Goal: Task Accomplishment & Management: Manage account settings

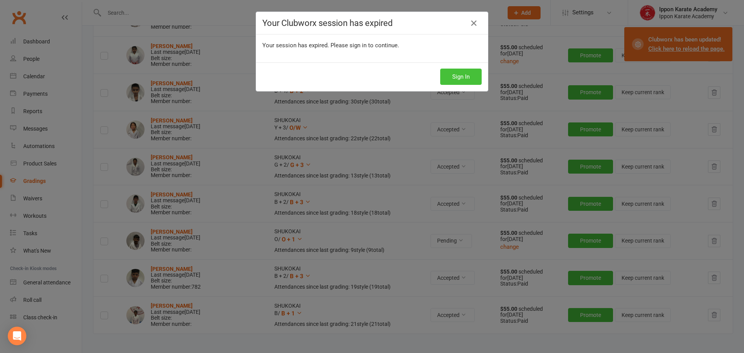
click at [460, 78] on button "Sign In" at bounding box center [460, 77] width 41 height 16
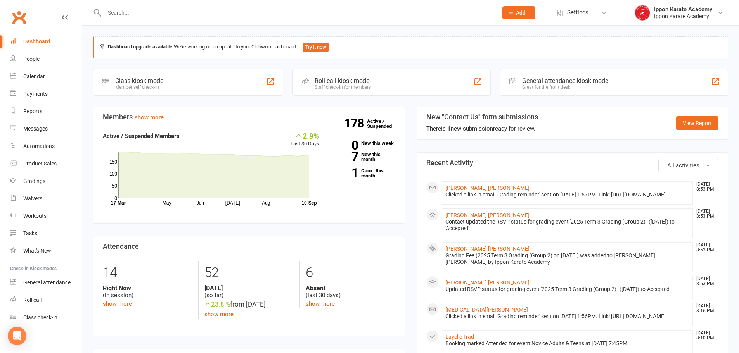
click at [115, 9] on input "text" at bounding box center [297, 12] width 390 height 11
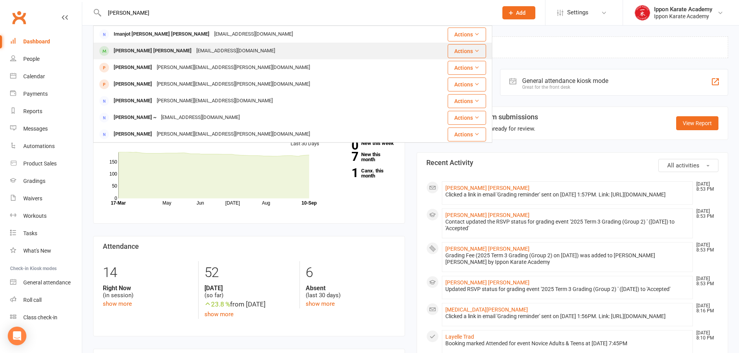
type input "manjot"
click at [133, 50] on div "Manjot Singh Bhullar" at bounding box center [152, 50] width 83 height 11
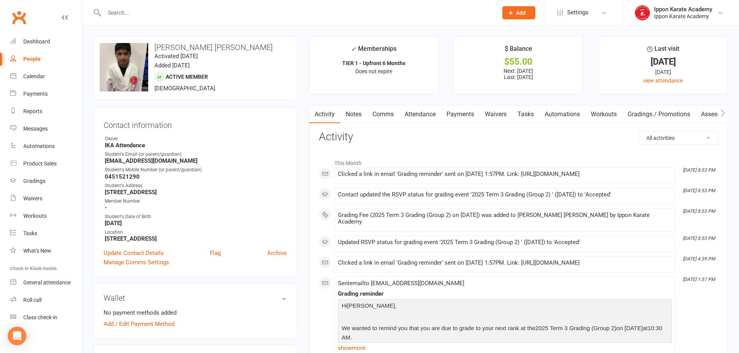
click at [471, 114] on link "Payments" at bounding box center [460, 114] width 38 height 18
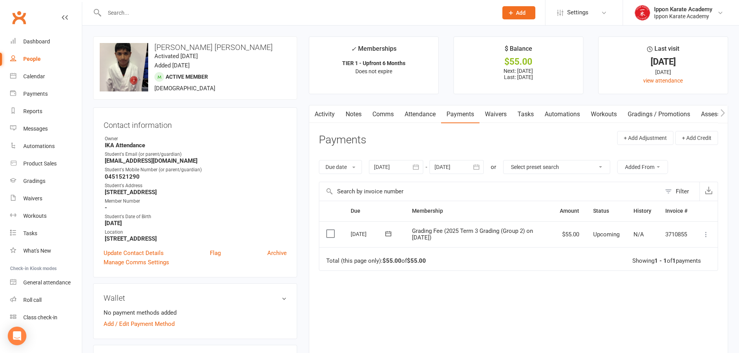
click at [709, 235] on icon at bounding box center [706, 235] width 8 height 8
click at [670, 281] on link "Mark as Paid (Other)" at bounding box center [671, 281] width 77 height 16
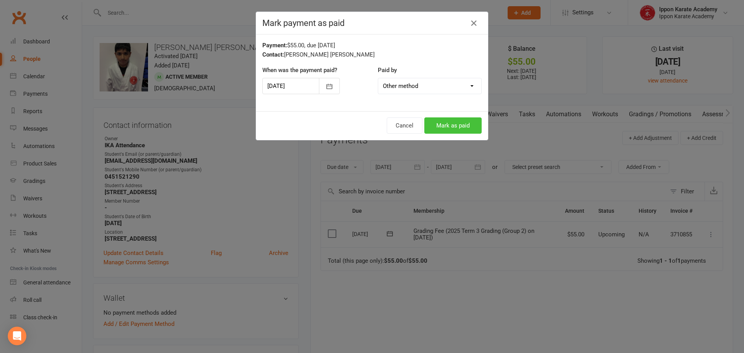
click at [449, 126] on button "Mark as paid" at bounding box center [453, 125] width 57 height 16
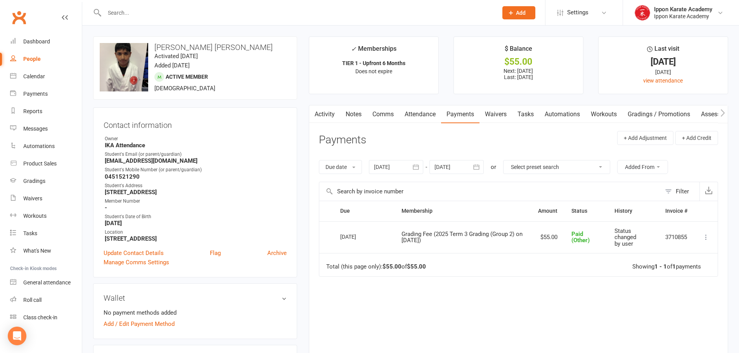
click at [148, 8] on input "text" at bounding box center [297, 12] width 390 height 11
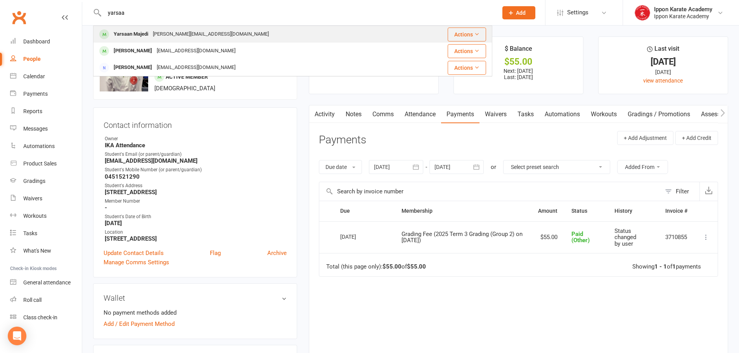
type input "yarsaa"
click at [142, 37] on div "Yarsaan Majedi" at bounding box center [130, 34] width 39 height 11
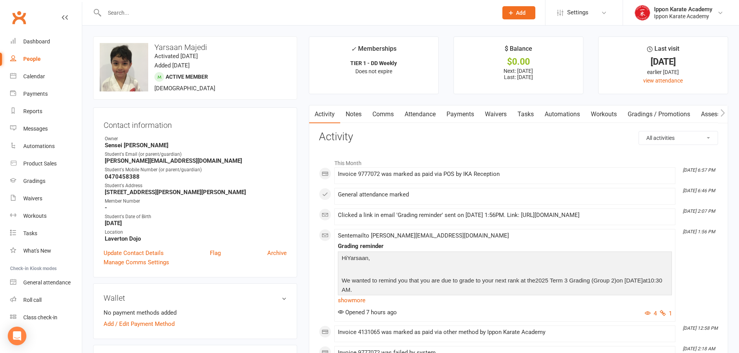
click at [468, 114] on link "Payments" at bounding box center [460, 114] width 38 height 18
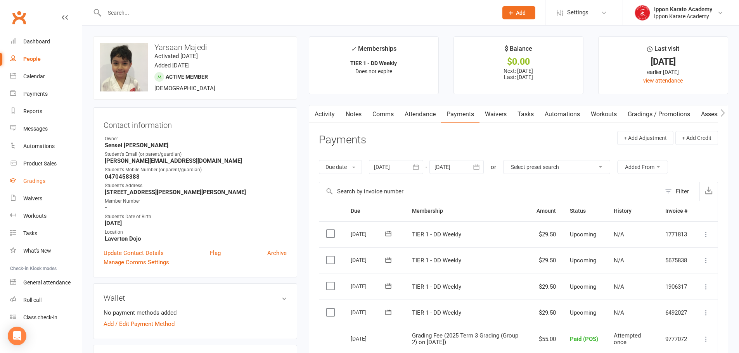
click at [38, 180] on div "Gradings" at bounding box center [34, 181] width 22 height 6
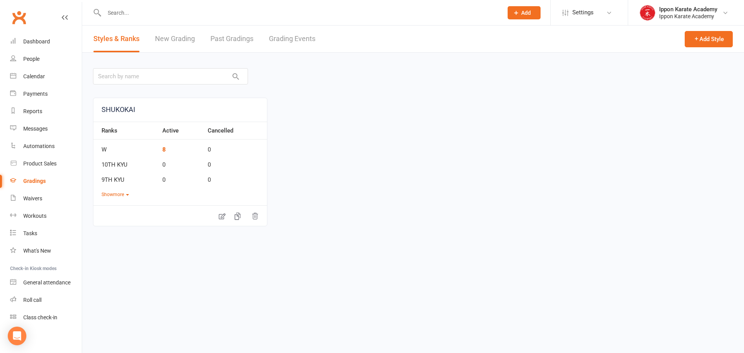
click at [299, 43] on link "Grading Events" at bounding box center [292, 39] width 47 height 27
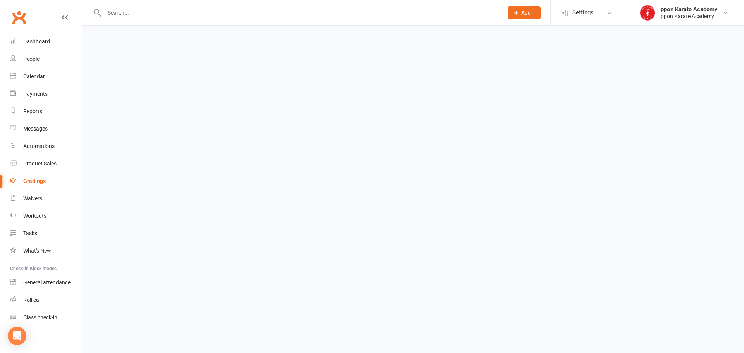
select select "100"
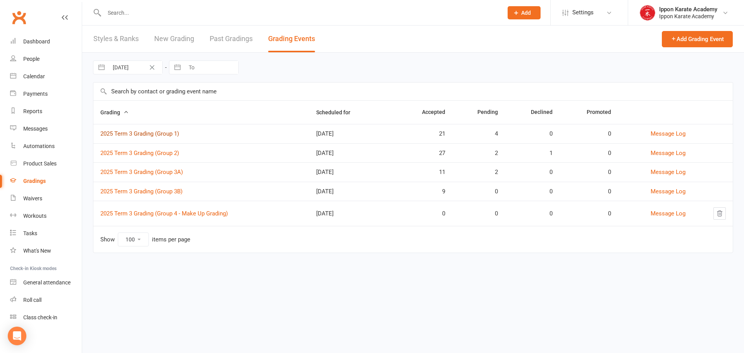
click at [161, 131] on link "2025 Term 3 Grading (Group 1)" at bounding box center [139, 133] width 79 height 7
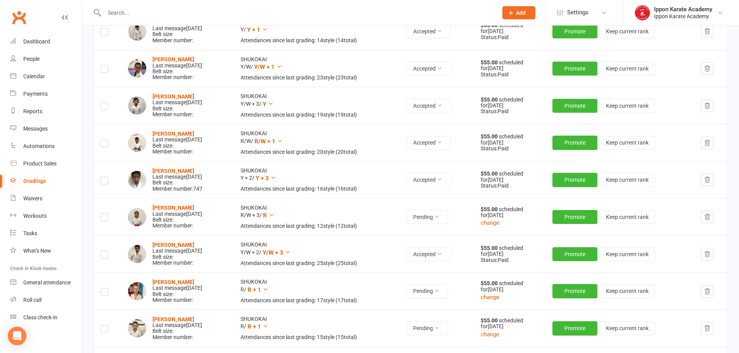
scroll to position [659, 0]
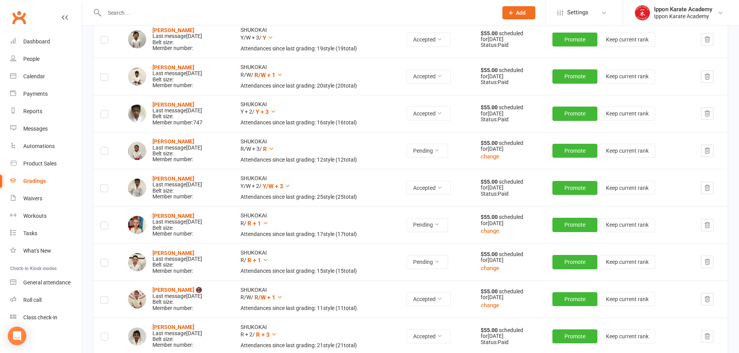
drag, startPoint x: 240, startPoint y: 187, endPoint x: 509, endPoint y: 188, distance: 268.7
click at [509, 188] on tr "Shreyan Santosh Last message Aug 30, 2025 Belt size: Member number: SHUKOKAI Y/…" at bounding box center [410, 187] width 634 height 37
drag, startPoint x: 225, startPoint y: 227, endPoint x: 395, endPoint y: 271, distance: 175.7
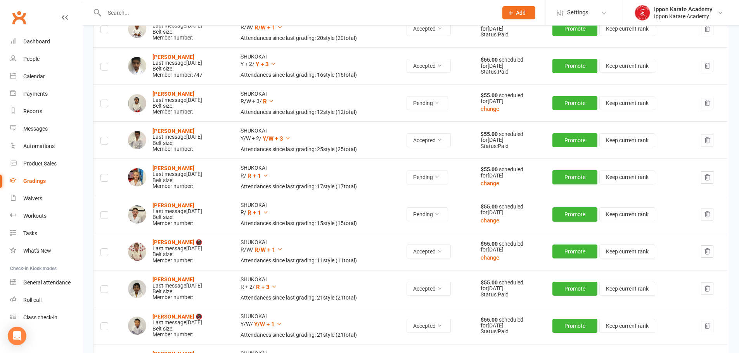
scroll to position [698, 0]
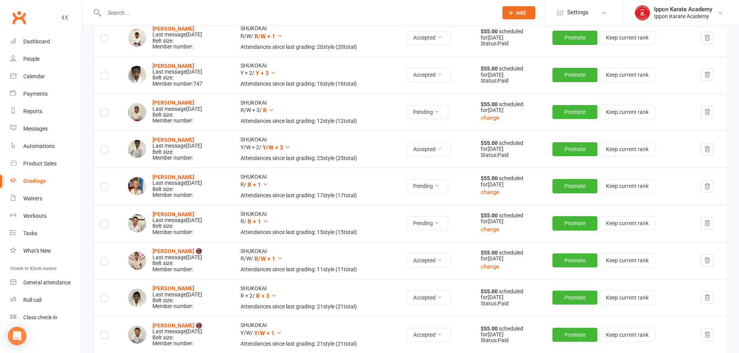
drag, startPoint x: 226, startPoint y: 275, endPoint x: 465, endPoint y: 269, distance: 238.9
click at [465, 270] on tr "Theodore Smyth-Matthews 📵 Last message Sep 10, 2025 Belt size: Member number: S…" at bounding box center [410, 260] width 634 height 37
click at [399, 297] on td "SHUKOKAI R + 2 / R + 3 Attendances since last grading: 21 style ( 21 total)" at bounding box center [316, 297] width 166 height 37
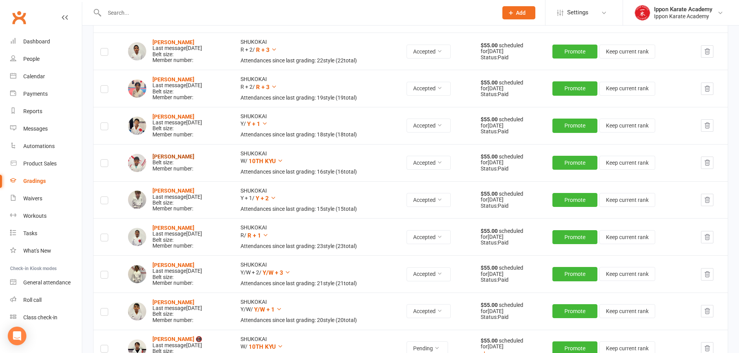
scroll to position [0, 0]
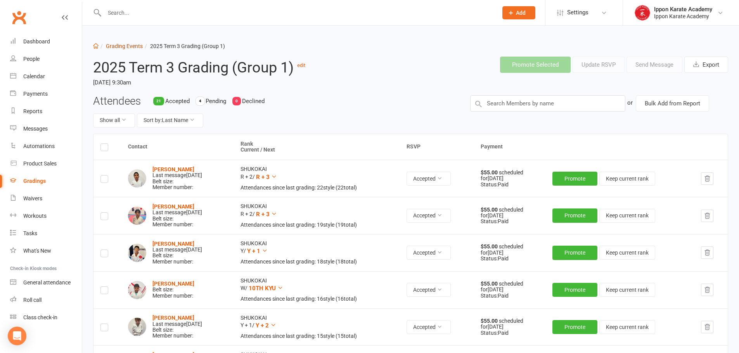
click at [122, 47] on link "Grading Events" at bounding box center [124, 46] width 37 height 6
select select "100"
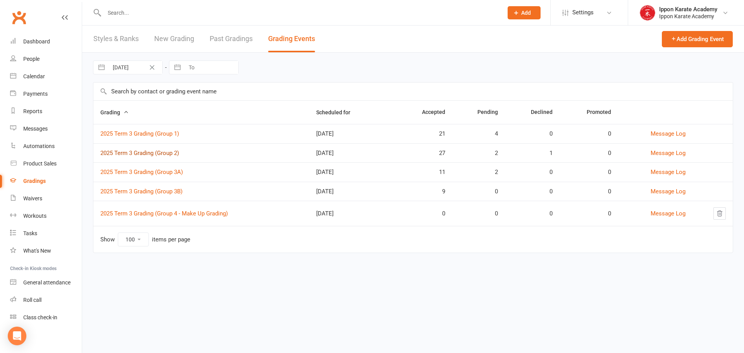
click at [167, 155] on link "2025 Term 3 Grading (Group 2)" at bounding box center [139, 153] width 79 height 7
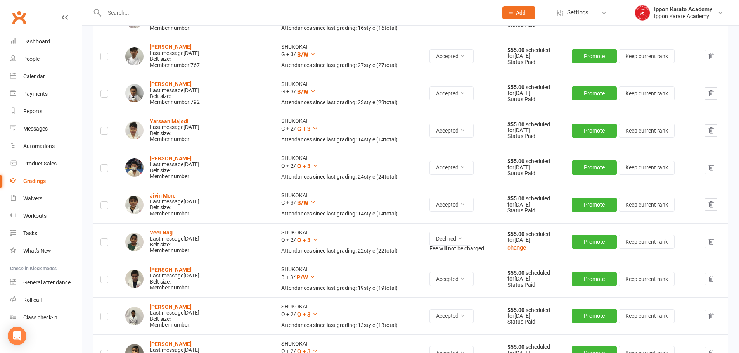
scroll to position [582, 0]
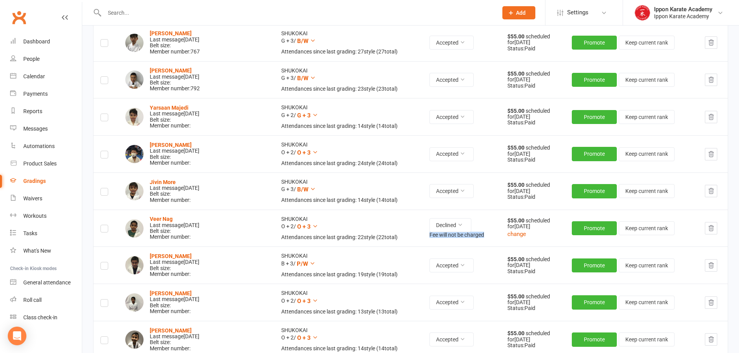
drag, startPoint x: 413, startPoint y: 240, endPoint x: 476, endPoint y: 236, distance: 62.5
click at [476, 236] on td "Declined Fee will not be charged" at bounding box center [461, 228] width 78 height 37
click at [241, 239] on div "Veer Nag Last message Sep 10, 2025 Belt size: Member number:" at bounding box center [196, 228] width 142 height 24
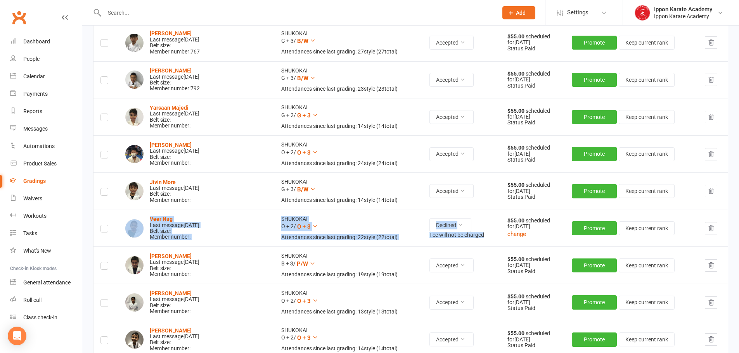
drag, startPoint x: 482, startPoint y: 241, endPoint x: 144, endPoint y: 223, distance: 337.8
click at [144, 223] on tr "Veer Nag Last message Sep 10, 2025 Belt size: Member number: SHUKOKAI O + 2 / O…" at bounding box center [410, 228] width 634 height 37
click at [330, 228] on td "SHUKOKAI O + 2 / O + 3 Attendances since last grading: 22 style ( 22 total)" at bounding box center [348, 228] width 148 height 37
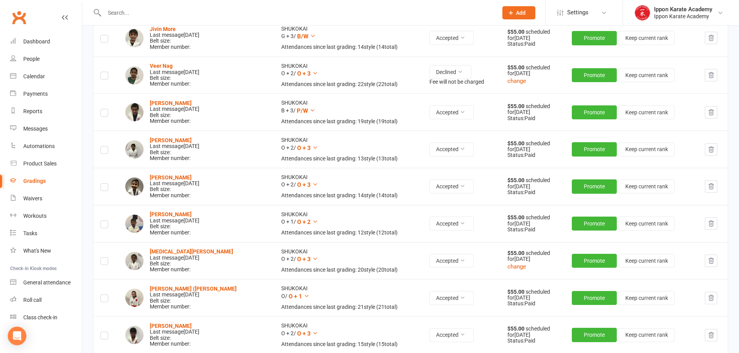
scroll to position [722, 0]
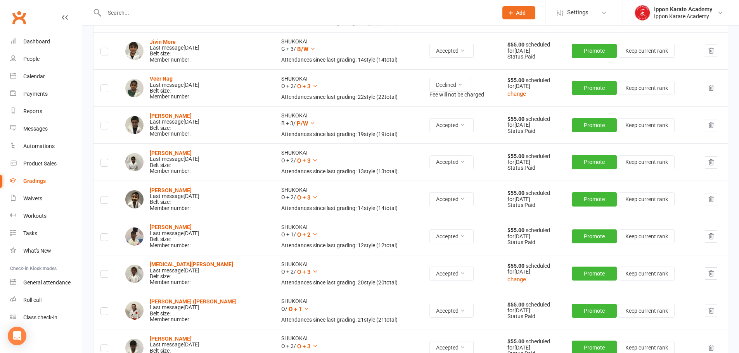
drag, startPoint x: 241, startPoint y: 87, endPoint x: 273, endPoint y: 83, distance: 32.0
click at [273, 83] on tr "Veer Nag Last message Sep 10, 2025 Belt size: Member number: SHUKOKAI O + 2 / O…" at bounding box center [410, 87] width 634 height 37
click at [237, 91] on div "Veer Nag Last message Sep 10, 2025 Belt size: Member number:" at bounding box center [196, 88] width 142 height 24
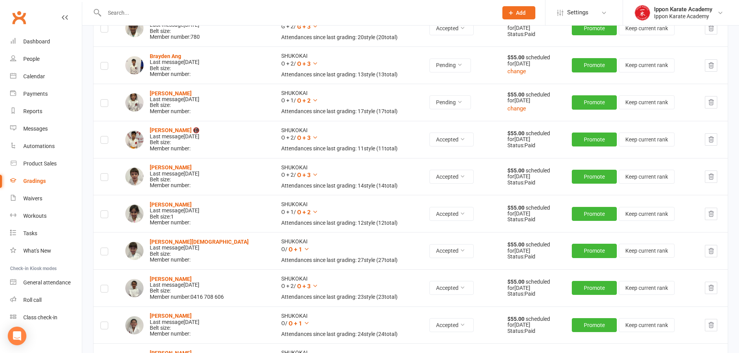
scroll to position [0, 0]
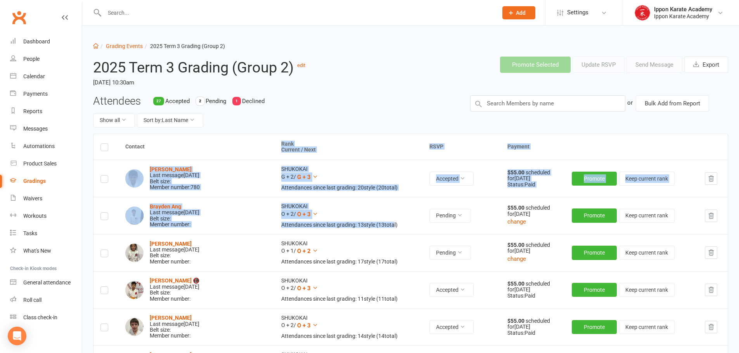
drag, startPoint x: 264, startPoint y: 143, endPoint x: 379, endPoint y: 230, distance: 144.7
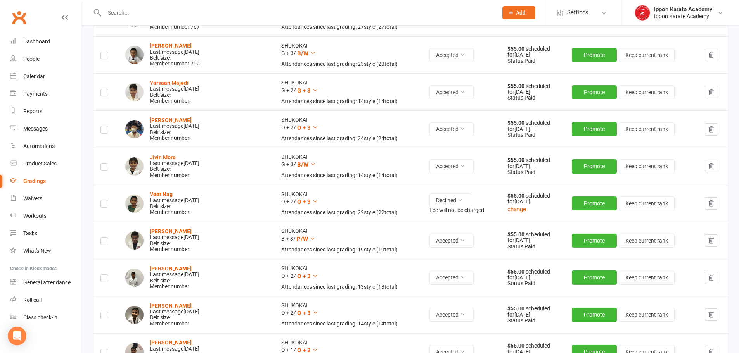
scroll to position [737, 0]
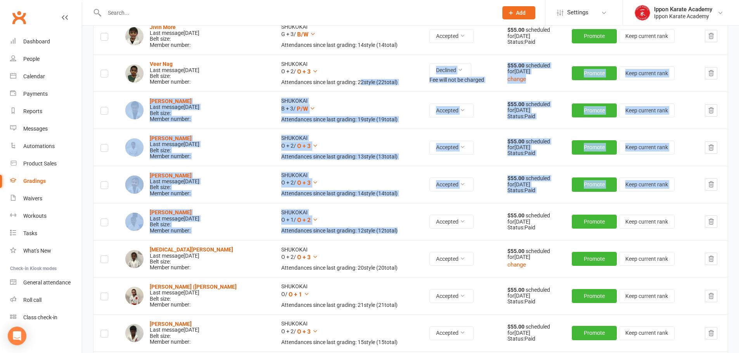
drag, startPoint x: 345, startPoint y: 83, endPoint x: 382, endPoint y: 234, distance: 155.2
click at [382, 234] on div "Attendances since last grading: 12 style ( 12 total)" at bounding box center [348, 231] width 134 height 6
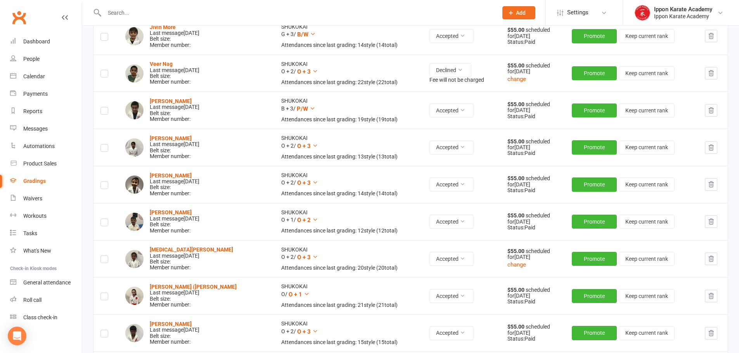
click at [388, 234] on div "Attendances since last grading: 12 style ( 12 total)" at bounding box center [348, 231] width 134 height 6
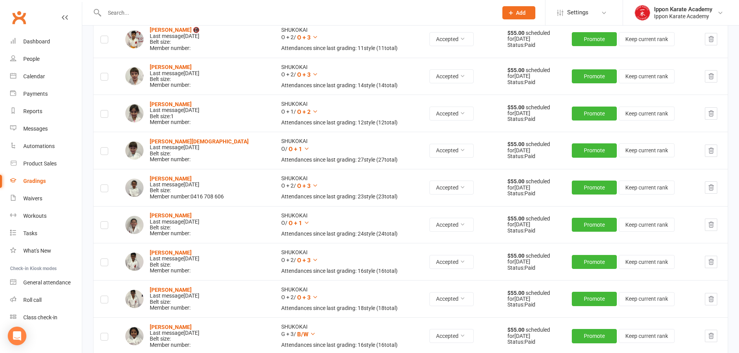
scroll to position [0, 0]
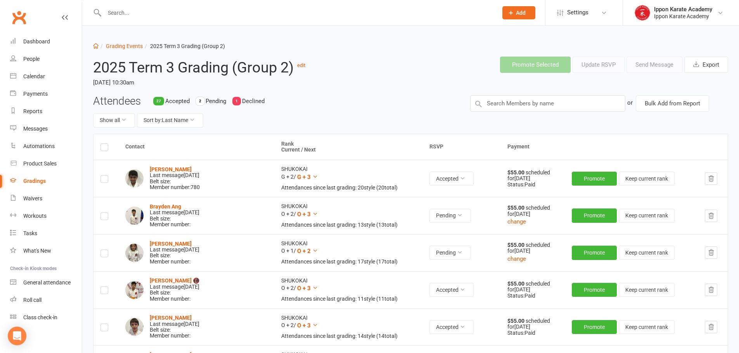
click at [354, 108] on div "Attendees 27 Accepted 2 Pending 1 Declined Show all Sort by: Last Name" at bounding box center [275, 114] width 377 height 38
drag, startPoint x: 216, startPoint y: 104, endPoint x: 286, endPoint y: 103, distance: 69.8
click at [286, 103] on div "Attendees 27 Accepted 2 Pending 1 Declined Show all Sort by: Last Name" at bounding box center [275, 114] width 377 height 38
click at [285, 103] on div "Attendees 27 Accepted 2 Pending 1 Declined Show all Sort by: Last Name" at bounding box center [275, 114] width 377 height 38
drag, startPoint x: 276, startPoint y: 103, endPoint x: 330, endPoint y: 109, distance: 53.9
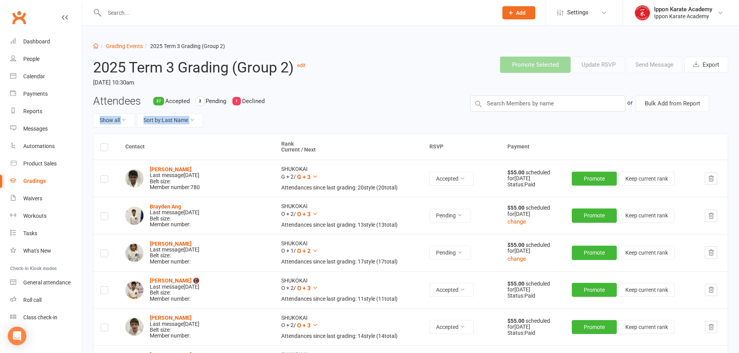
click at [330, 109] on div "Attendees 27 Accepted 2 Pending 1 Declined Show all Sort by: Last Name" at bounding box center [275, 114] width 377 height 38
click at [312, 94] on div "2025 Term 3 Grading (Group 2) edit Sunday, 14 Sep 2025, 10:30am" at bounding box center [221, 72] width 269 height 45
click at [117, 47] on link "Grading Events" at bounding box center [124, 46] width 37 height 6
select select "100"
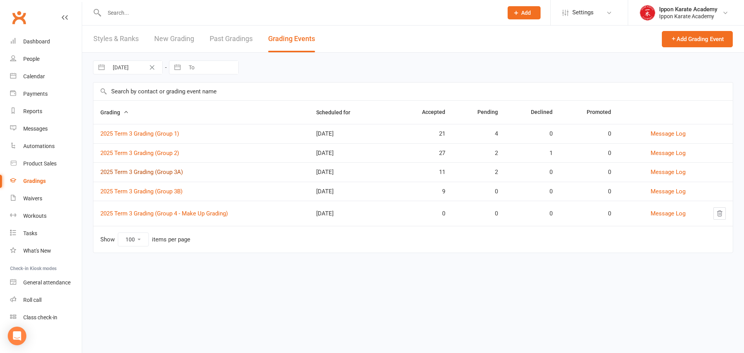
click at [142, 174] on link "2025 Term 3 Grading (Group 3A)" at bounding box center [141, 172] width 83 height 7
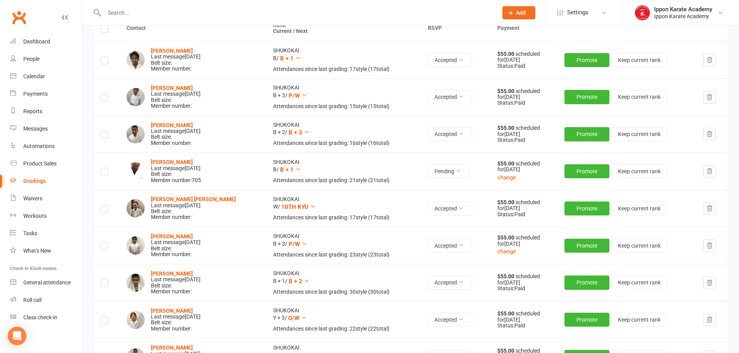
scroll to position [155, 0]
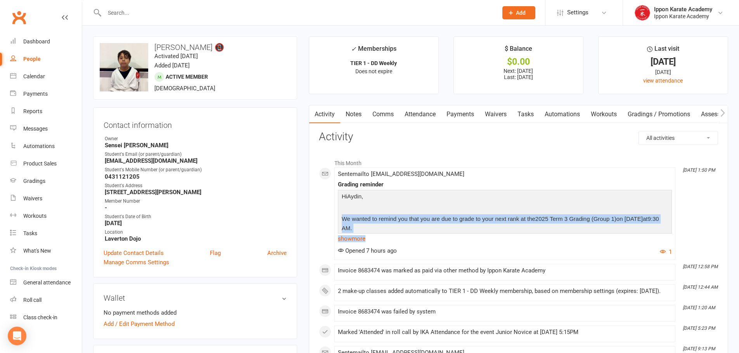
drag, startPoint x: 414, startPoint y: 242, endPoint x: 473, endPoint y: 212, distance: 66.1
click at [473, 212] on div "Hi Aydin , We wanted to remind you that you are due to grade to your next rank …" at bounding box center [505, 217] width 334 height 54
click at [473, 212] on p at bounding box center [505, 208] width 330 height 11
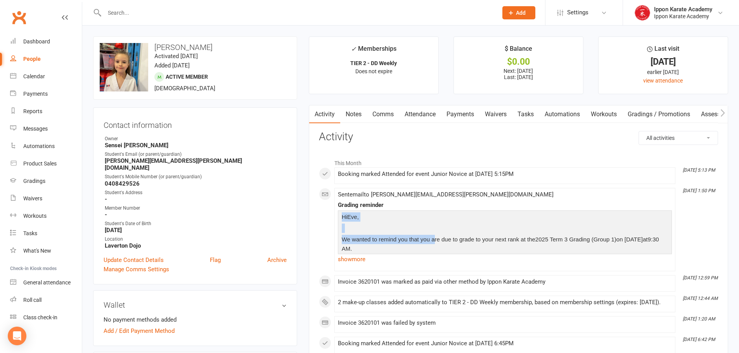
drag, startPoint x: 432, startPoint y: 207, endPoint x: 433, endPoint y: 243, distance: 36.1
click at [433, 243] on div "Grading reminder Hi Eve , We wanted to remind you that you are due to grade to …" at bounding box center [505, 233] width 334 height 63
click at [433, 243] on span "We wanted to remind you that you are due to grade to your next rank at the" at bounding box center [438, 239] width 193 height 7
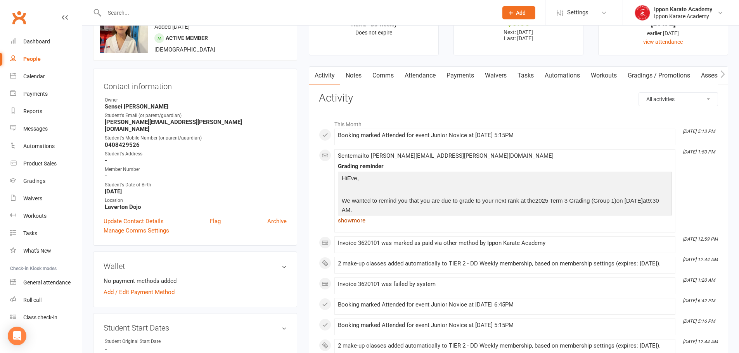
click at [346, 218] on link "show more" at bounding box center [505, 220] width 334 height 11
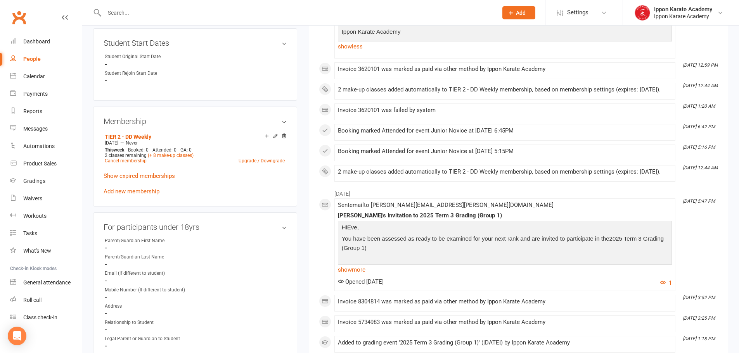
scroll to position [310, 0]
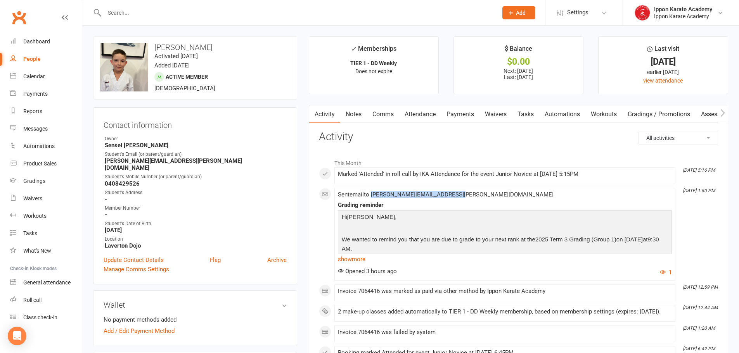
drag, startPoint x: 468, startPoint y: 194, endPoint x: 373, endPoint y: 197, distance: 94.6
click at [373, 197] on div "Sent email to andrew.j.sinclair@bigpond.com Grading reminder Hi Alexander , We …" at bounding box center [505, 235] width 334 height 86
copy span "[PERSON_NAME][EMAIL_ADDRESS][PERSON_NAME][DOMAIN_NAME]"
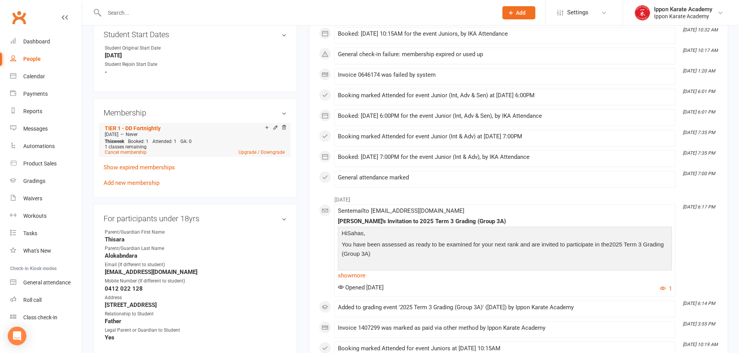
scroll to position [310, 0]
